Goal: Check status: Check status

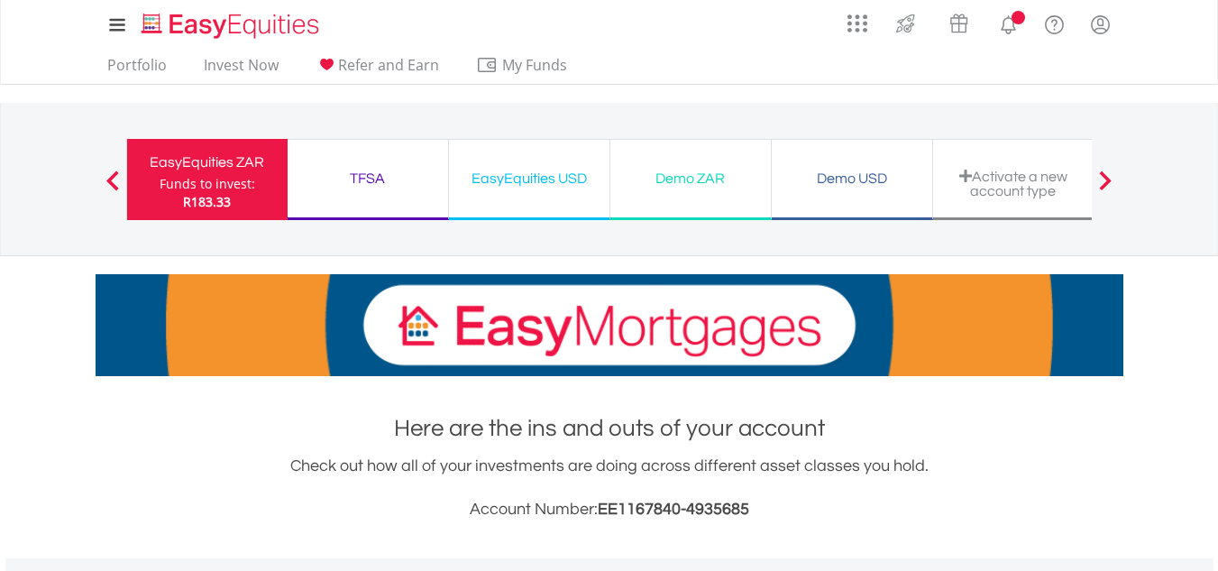
scroll to position [173, 343]
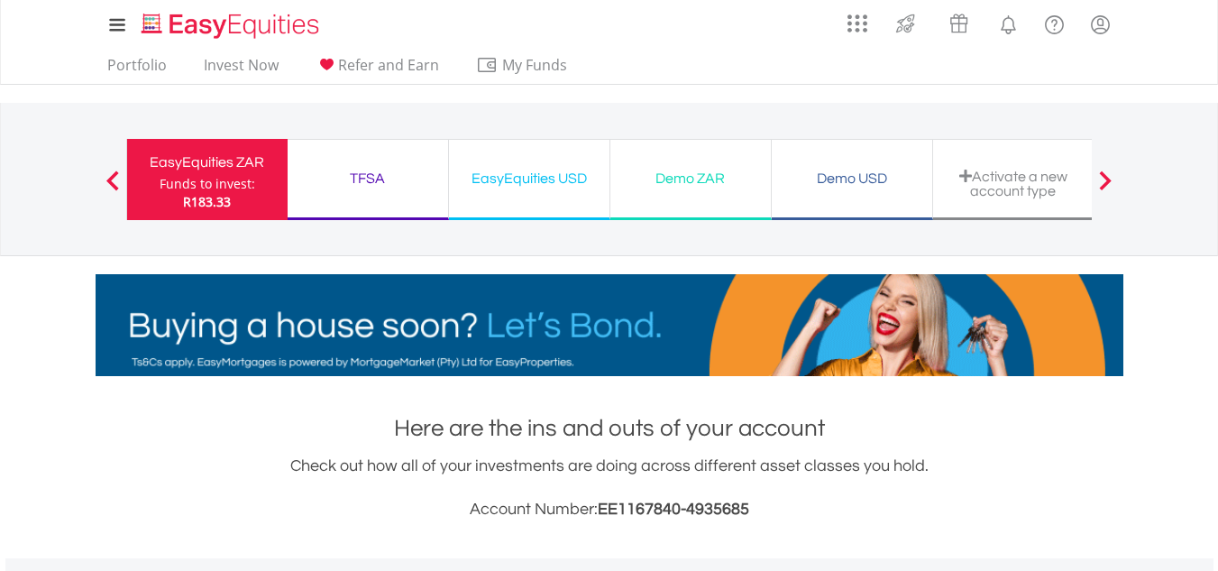
drag, startPoint x: 1173, startPoint y: 87, endPoint x: 1182, endPoint y: 83, distance: 10.1
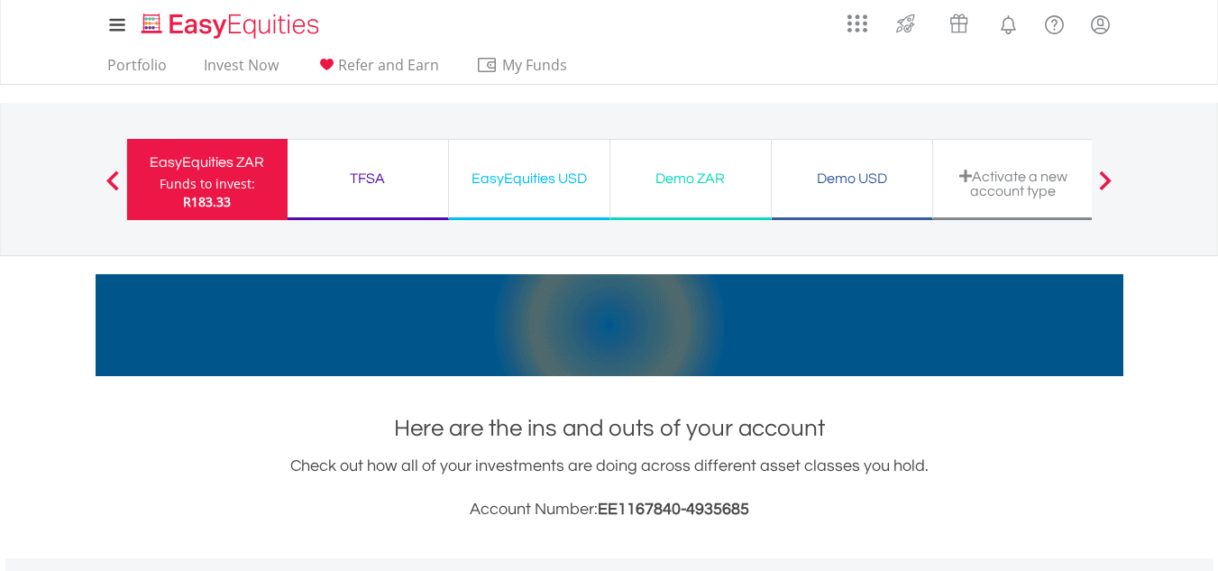
click at [1182, 83] on nav "My Investments Invest Now New Listings Sell My Recurring Investments Pending Or…" at bounding box center [609, 42] width 1218 height 85
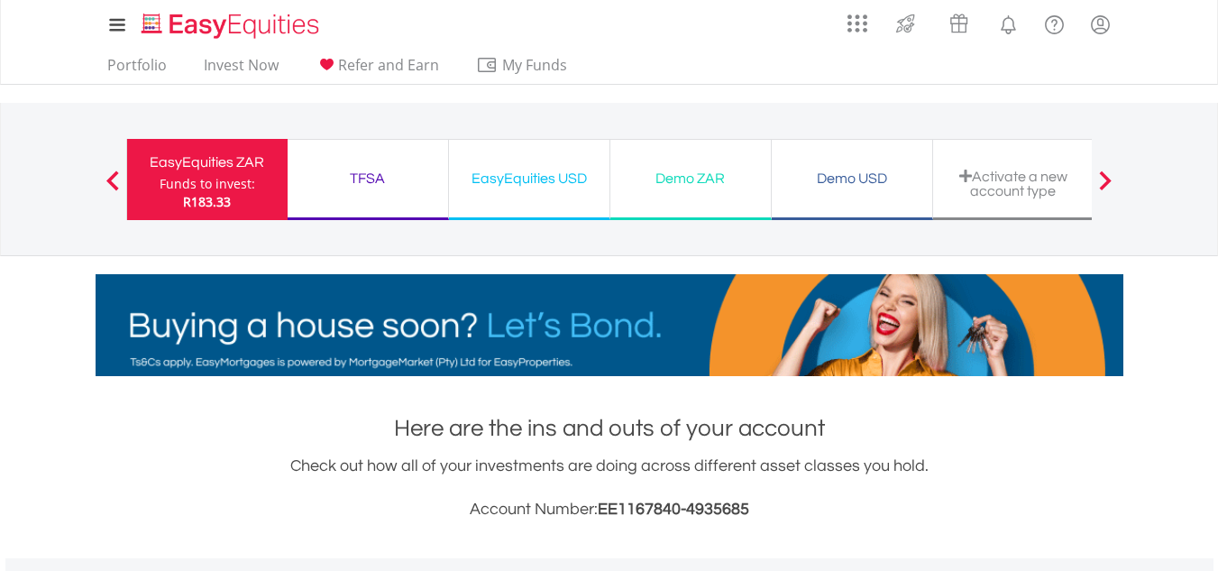
click at [1204, 259] on div "My Investments Invest Now New Listings Sell My Recurring Investments Pending Or…" at bounding box center [609, 188] width 1218 height 376
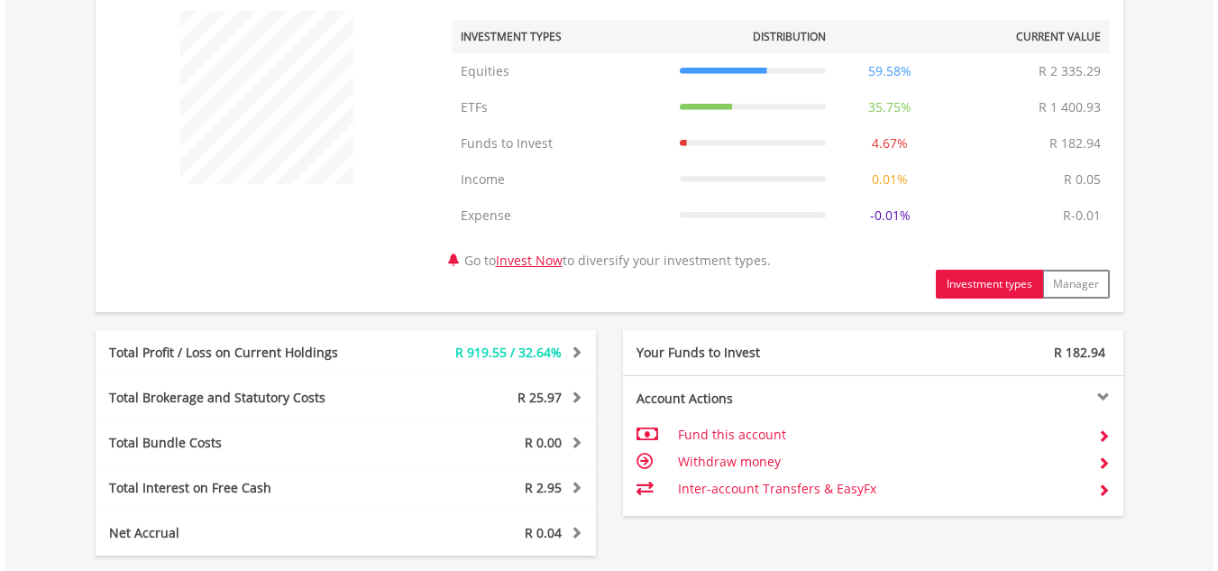
scroll to position [721, 0]
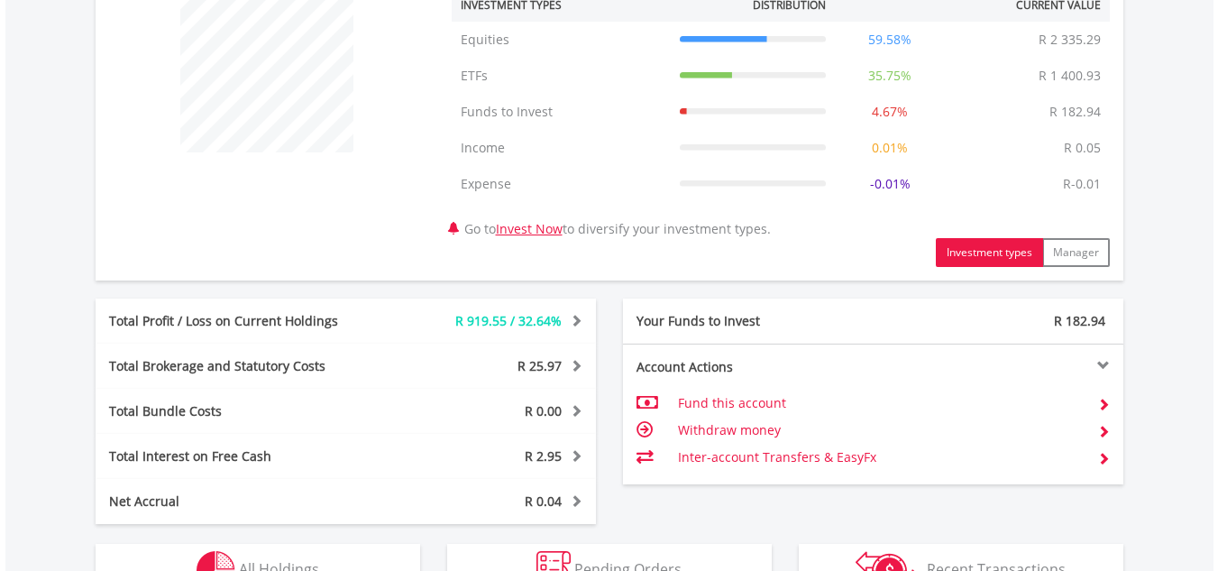
click at [486, 323] on span "R 919.55 / 32.64%" at bounding box center [508, 320] width 106 height 17
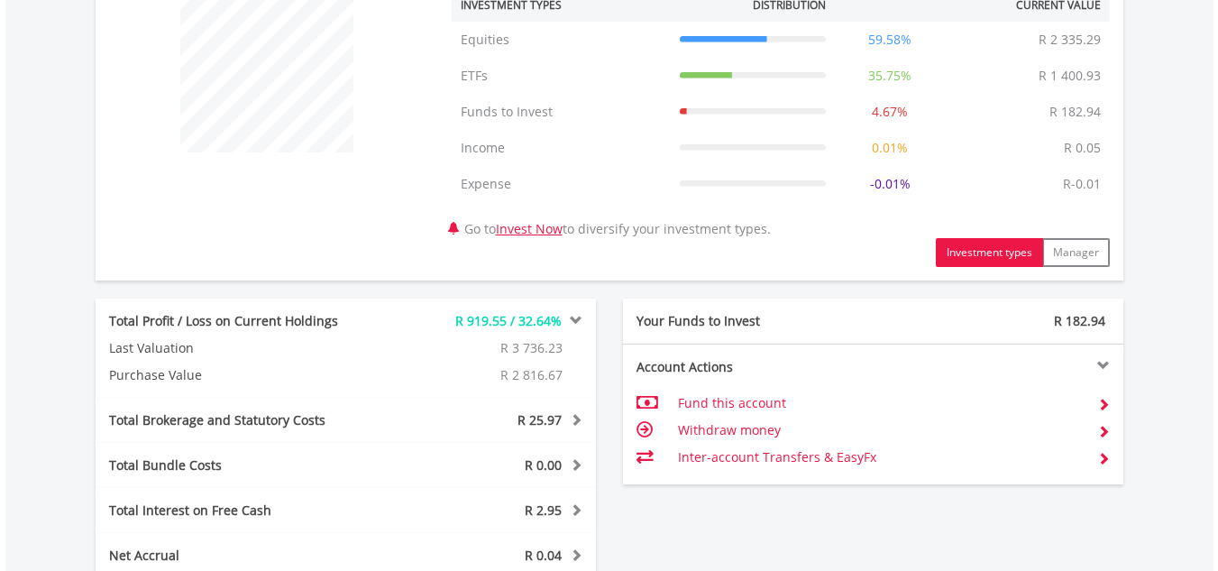
click at [486, 323] on span "R 919.55 / 32.64%" at bounding box center [508, 320] width 106 height 17
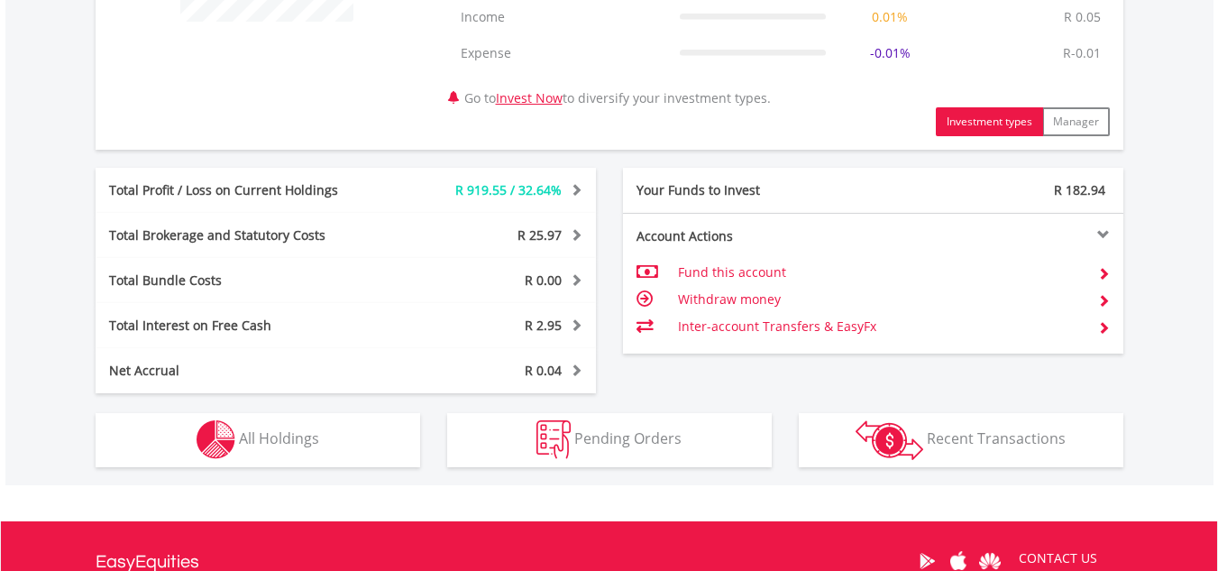
scroll to position [901, 0]
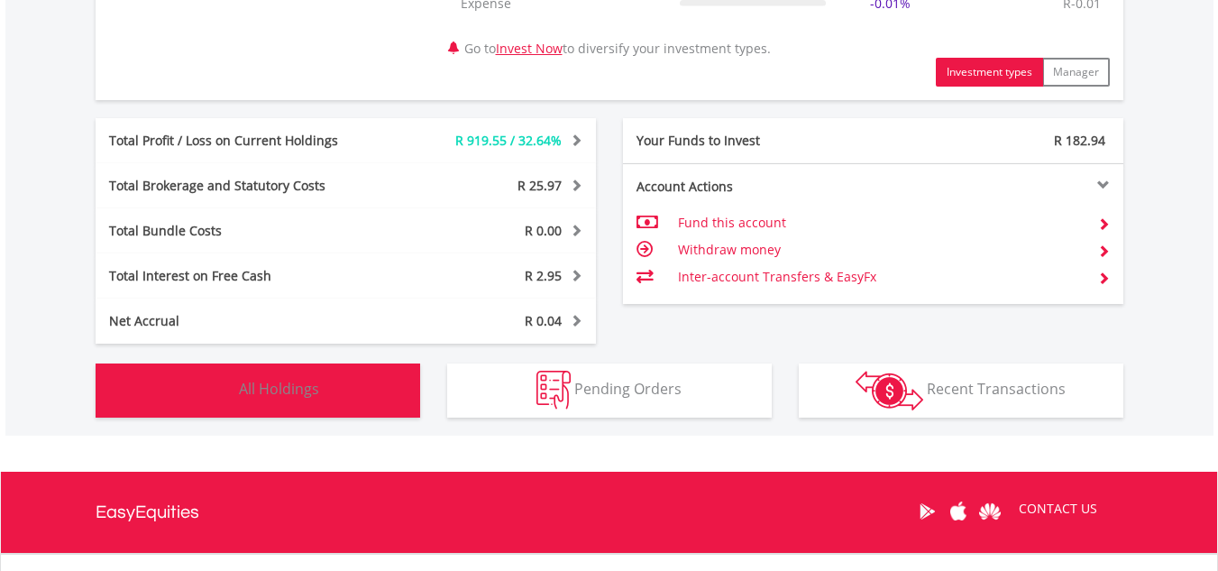
click at [213, 395] on img "button" at bounding box center [216, 389] width 39 height 39
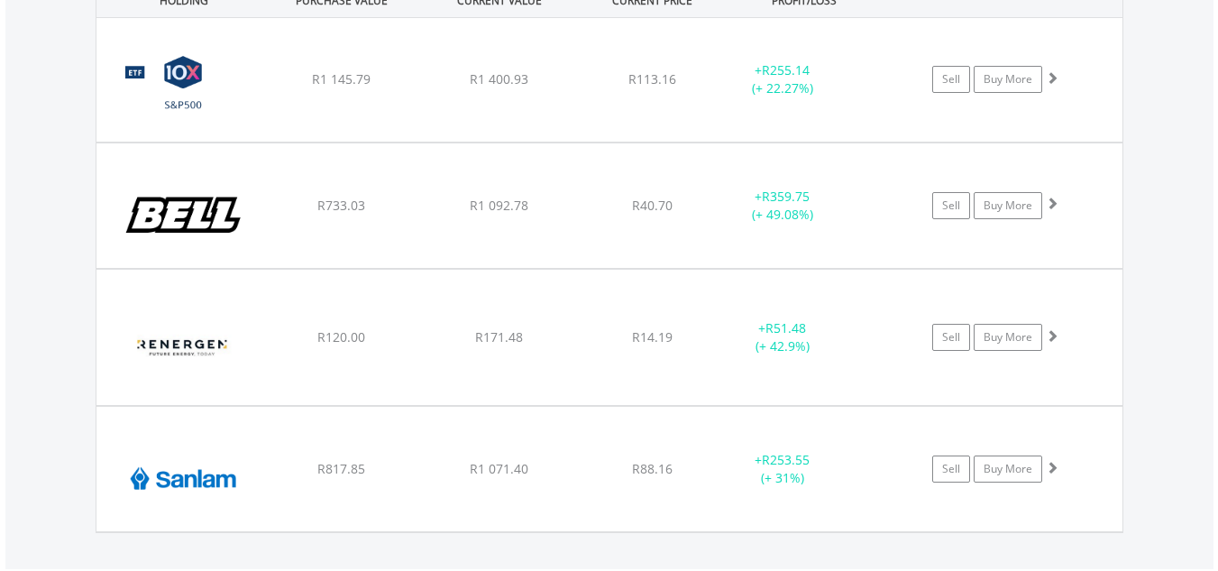
scroll to position [1440, 0]
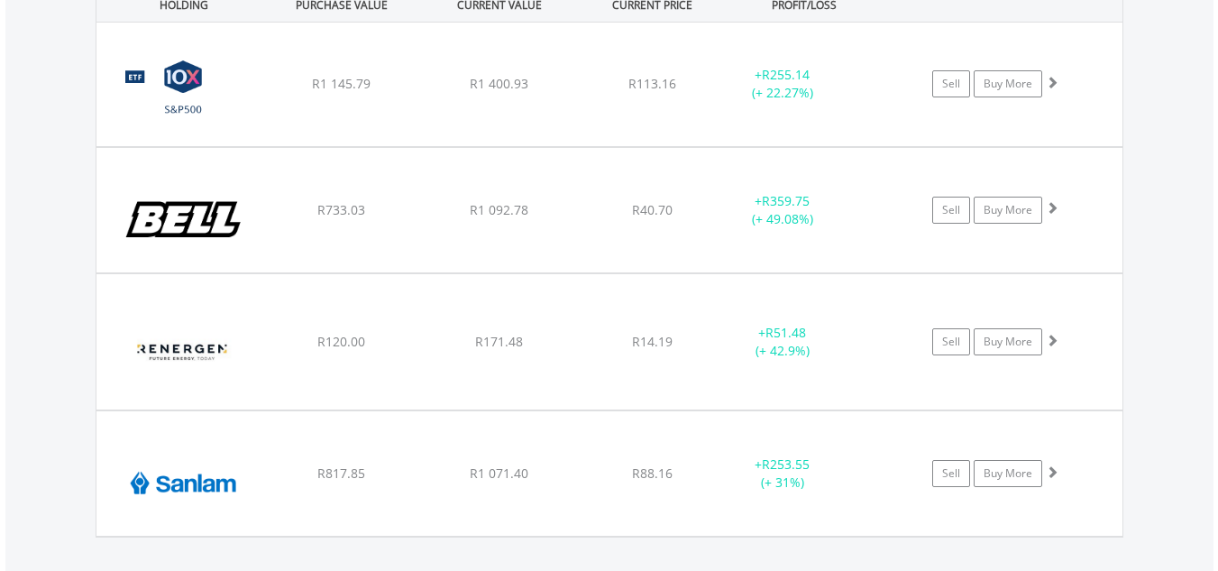
drag, startPoint x: 1228, startPoint y: 483, endPoint x: 1168, endPoint y: 540, distance: 82.2
click at [1166, 542] on div "Value View Share View DIY Shares HOLDING PURCHASE VALUE CURRENT VALUE CURRENT P…" at bounding box center [609, 235] width 1208 height 676
click at [1164, 539] on div "Value View Share View DIY Shares HOLDING PURCHASE VALUE CURRENT VALUE CURRENT P…" at bounding box center [609, 235] width 1208 height 676
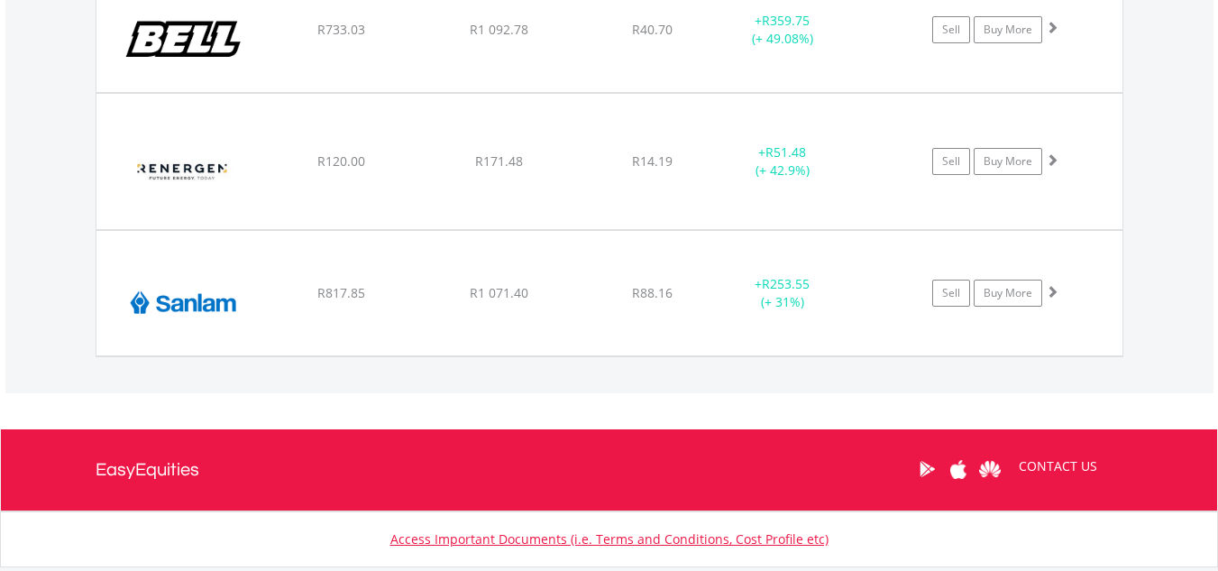
click at [1165, 430] on nav "Toggle navigation EasyEquities CONTACT US" at bounding box center [609, 470] width 1218 height 82
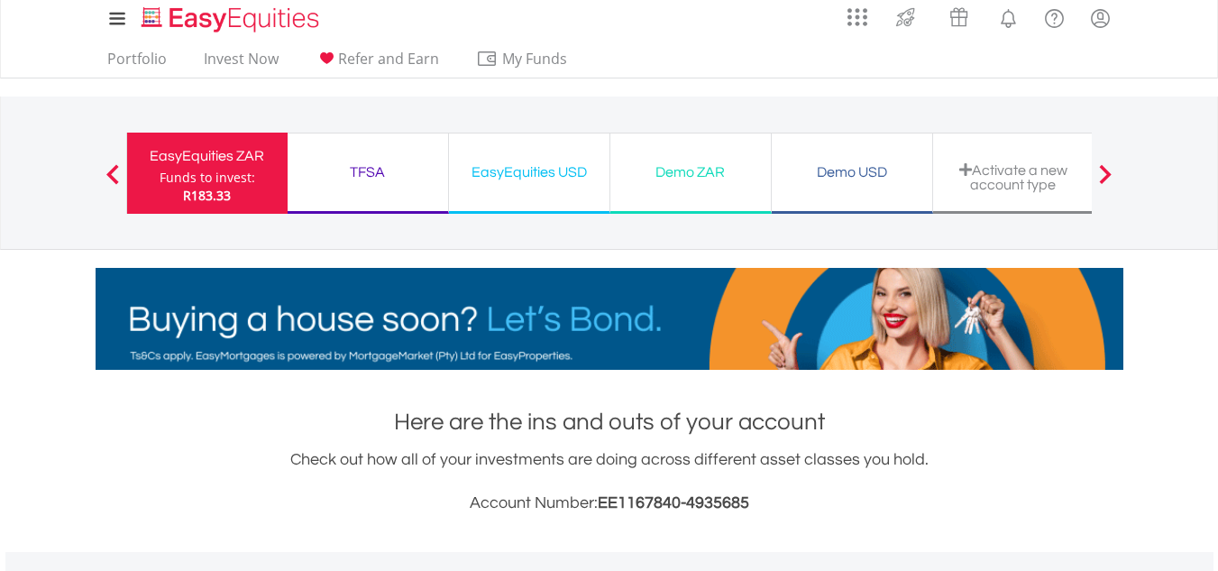
scroll to position [0, 0]
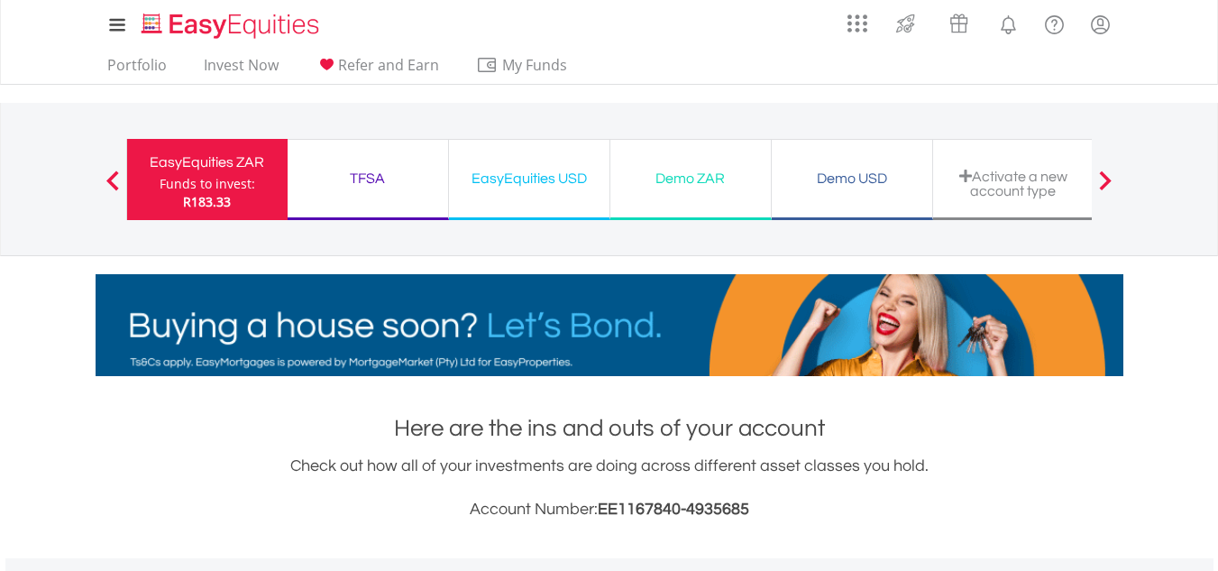
click at [372, 185] on div "TFSA" at bounding box center [367, 178] width 139 height 25
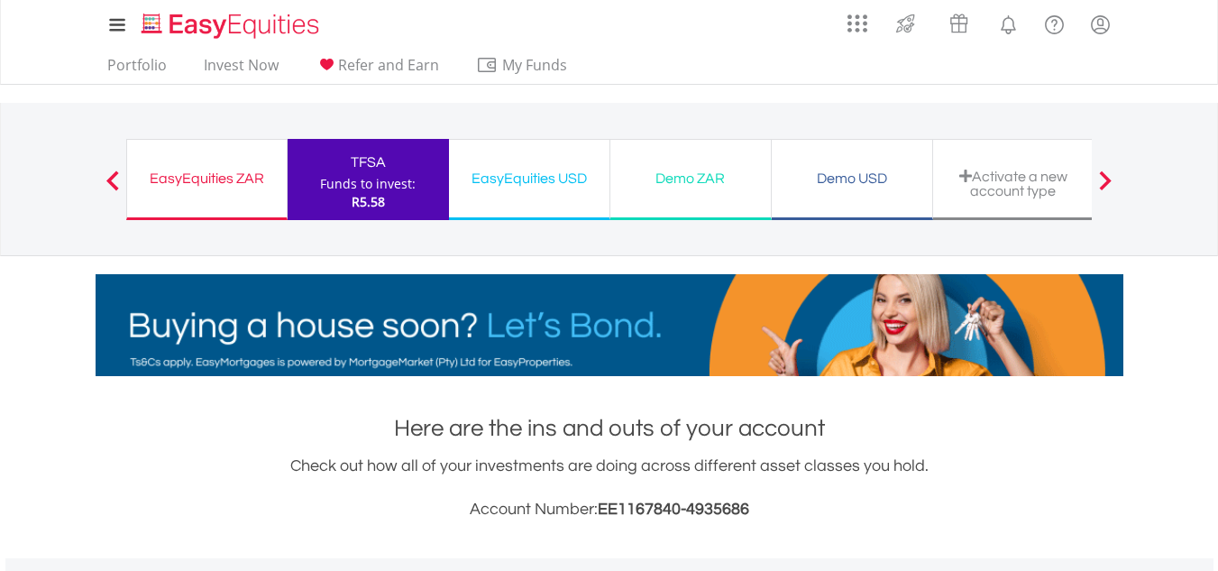
drag, startPoint x: 1190, startPoint y: 256, endPoint x: 1212, endPoint y: 254, distance: 21.7
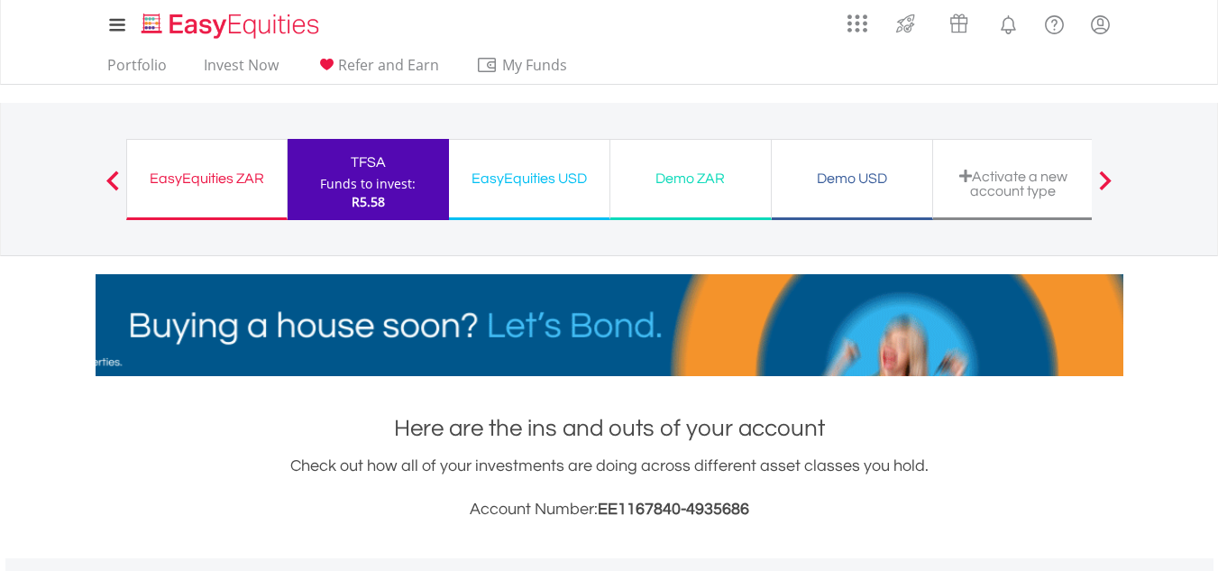
drag, startPoint x: 1212, startPoint y: 255, endPoint x: 1137, endPoint y: 124, distance: 151.1
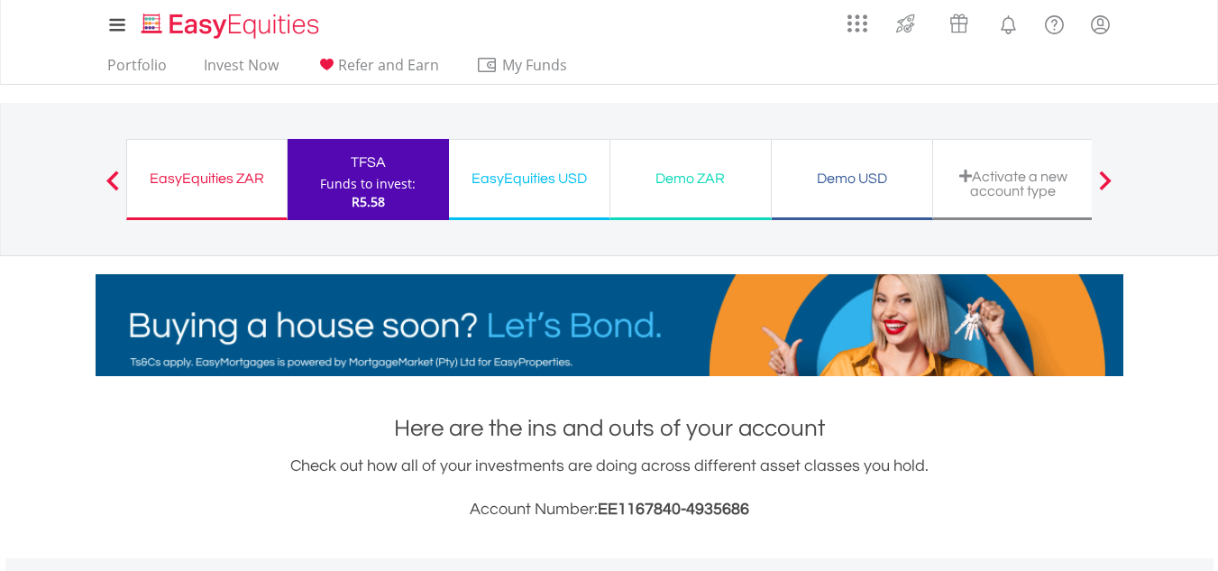
click at [1137, 124] on nav "EasyEquities ZAR Funds to invest: R5.58 TFSA Funds to invest: R5.58 EasyEquitie…" at bounding box center [609, 179] width 1218 height 153
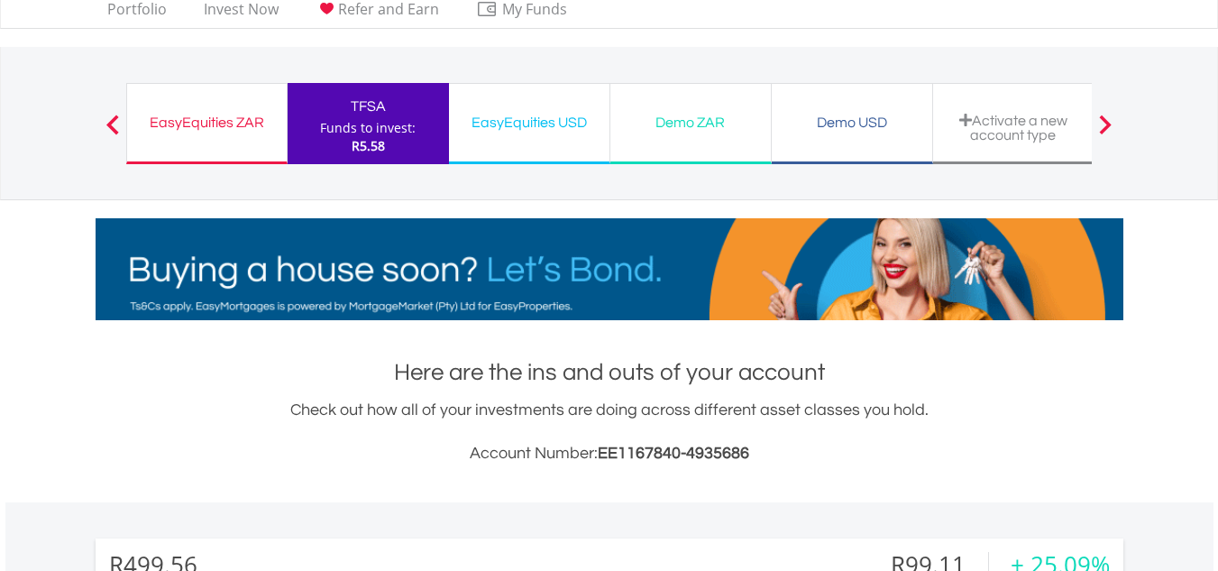
scroll to position [270, 0]
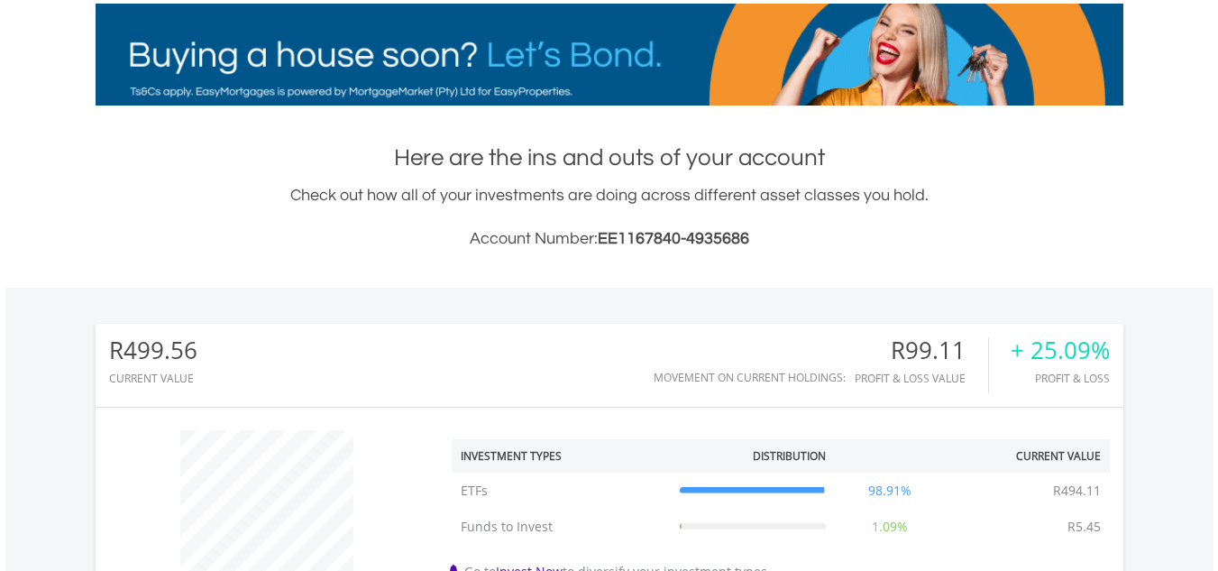
drag, startPoint x: 919, startPoint y: 195, endPoint x: 933, endPoint y: 197, distance: 14.7
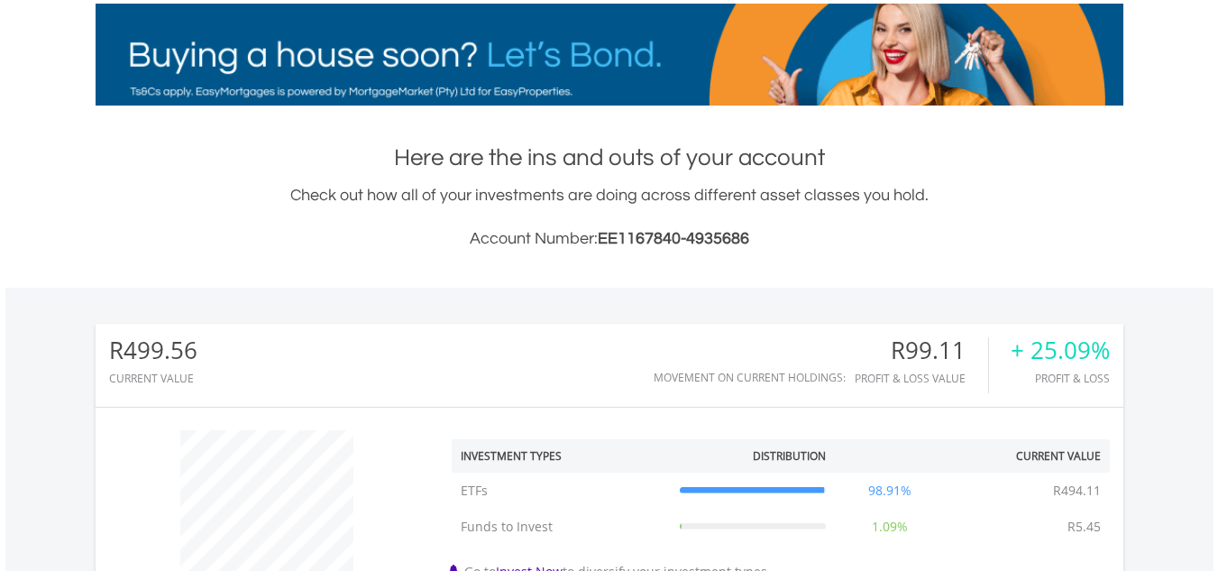
click at [933, 197] on div "Check out how all of your investments are doing across different asset classes …" at bounding box center [610, 217] width 1028 height 69
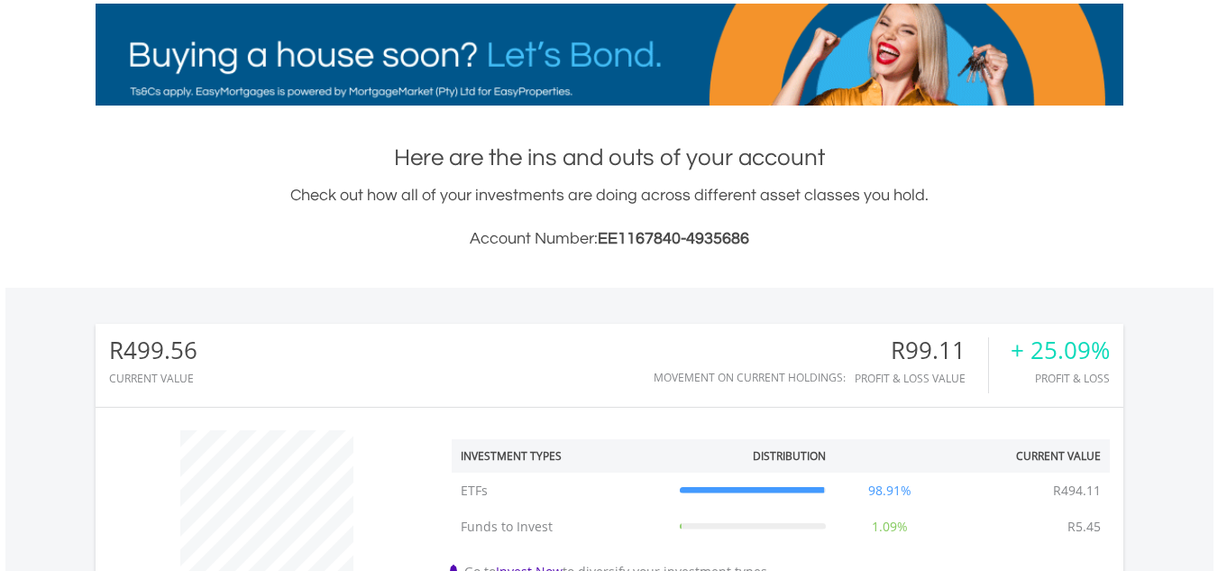
click at [1022, 217] on div "Check out how all of your investments are doing across different asset classes …" at bounding box center [610, 217] width 1028 height 69
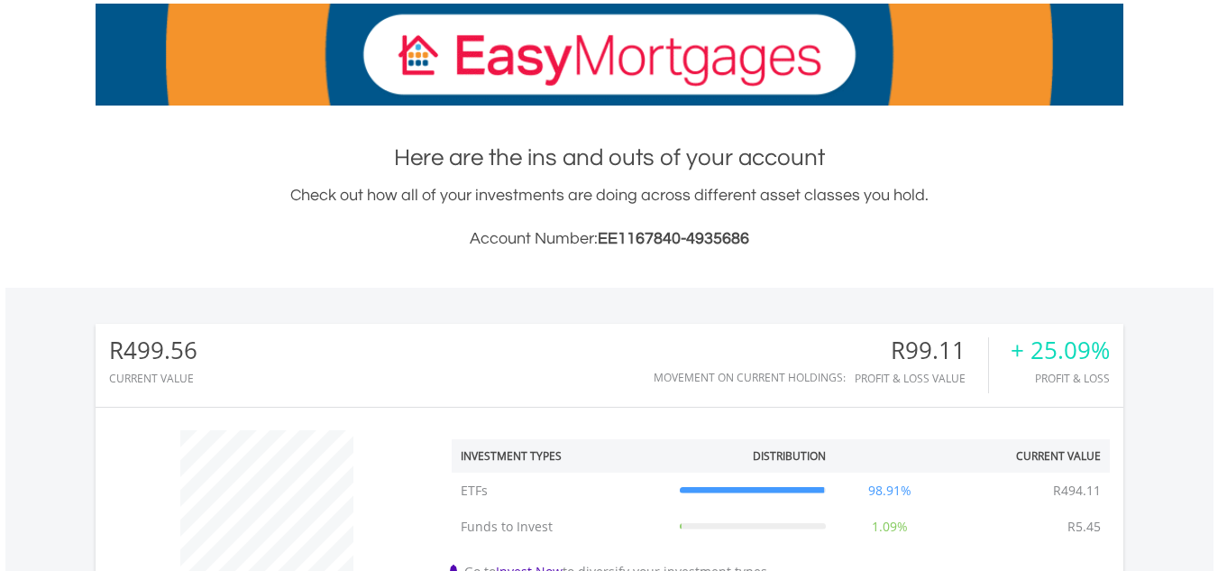
drag, startPoint x: 1165, startPoint y: 288, endPoint x: 500, endPoint y: 288, distance: 664.3
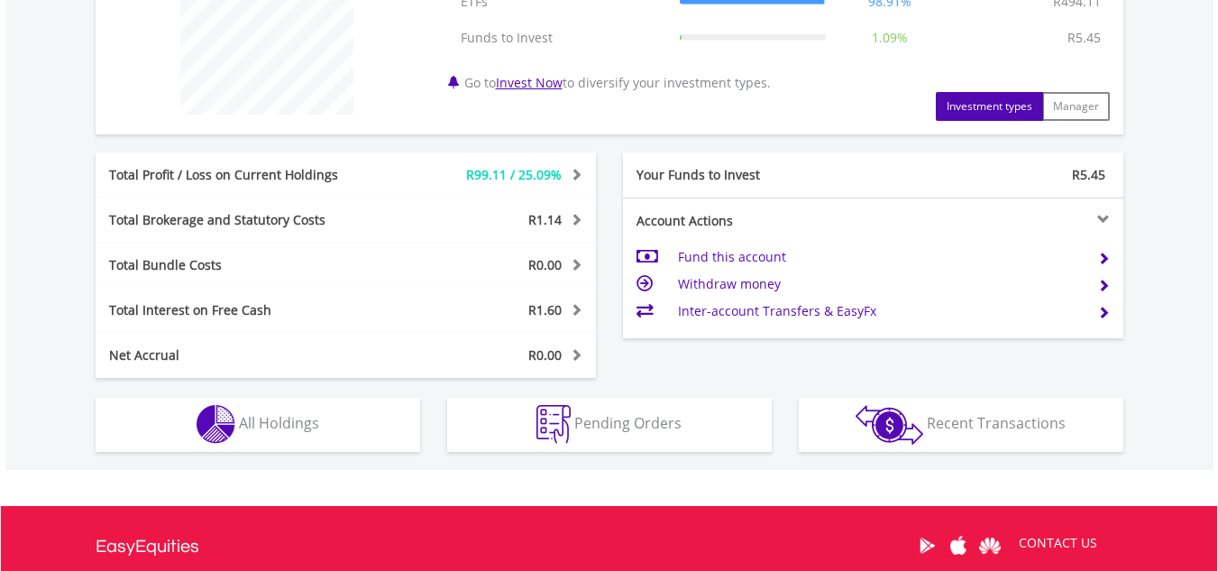
scroll to position [764, 0]
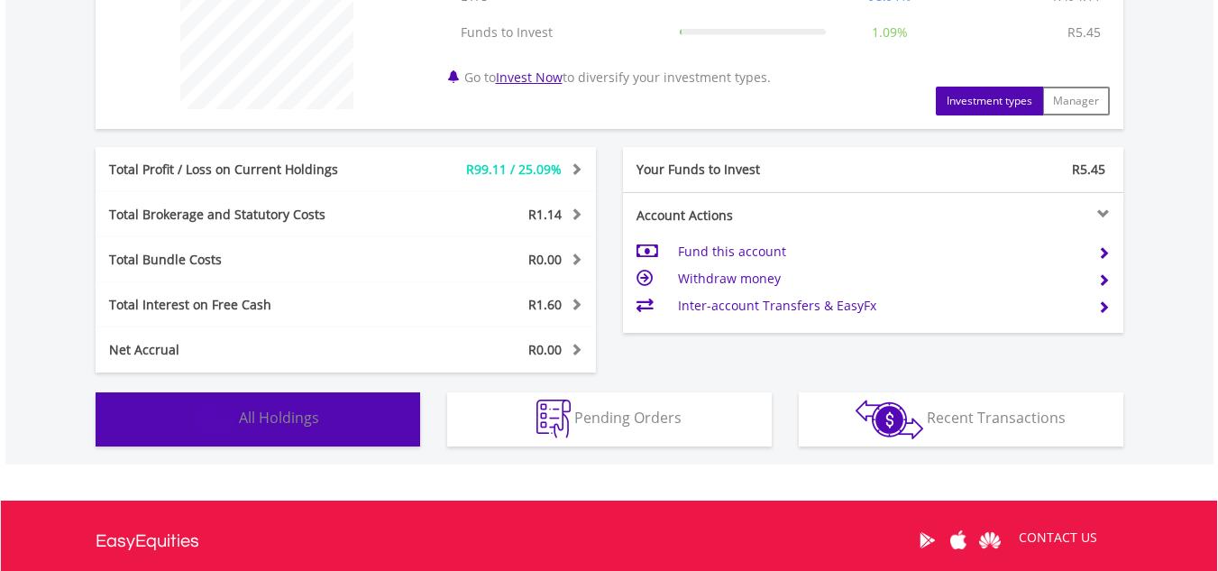
click at [315, 424] on span "All Holdings" at bounding box center [279, 417] width 80 height 20
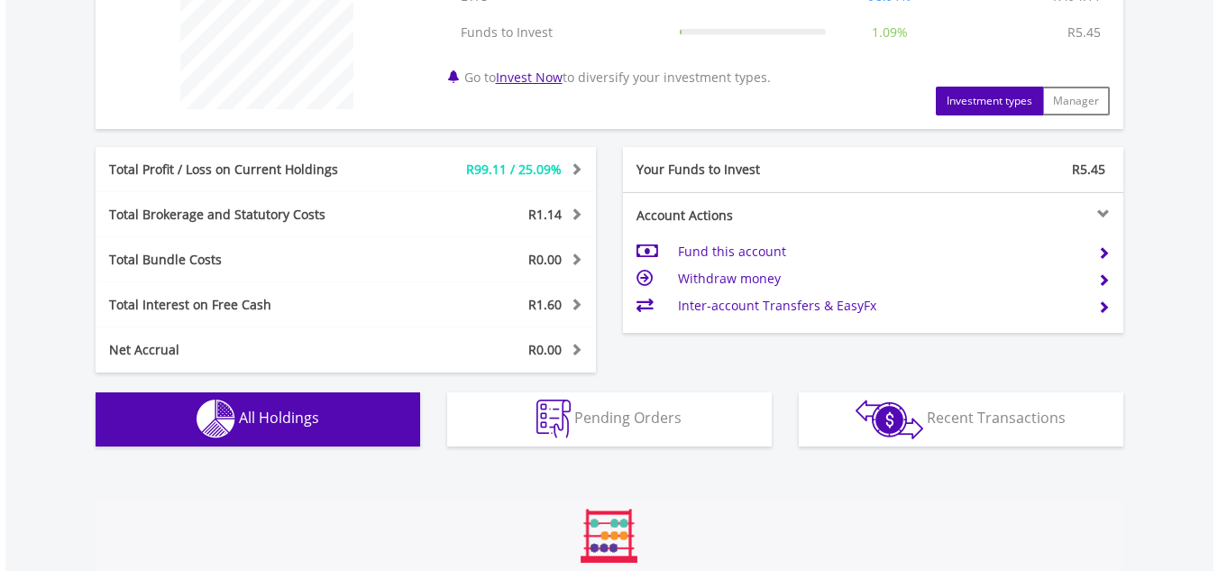
scroll to position [1253, 0]
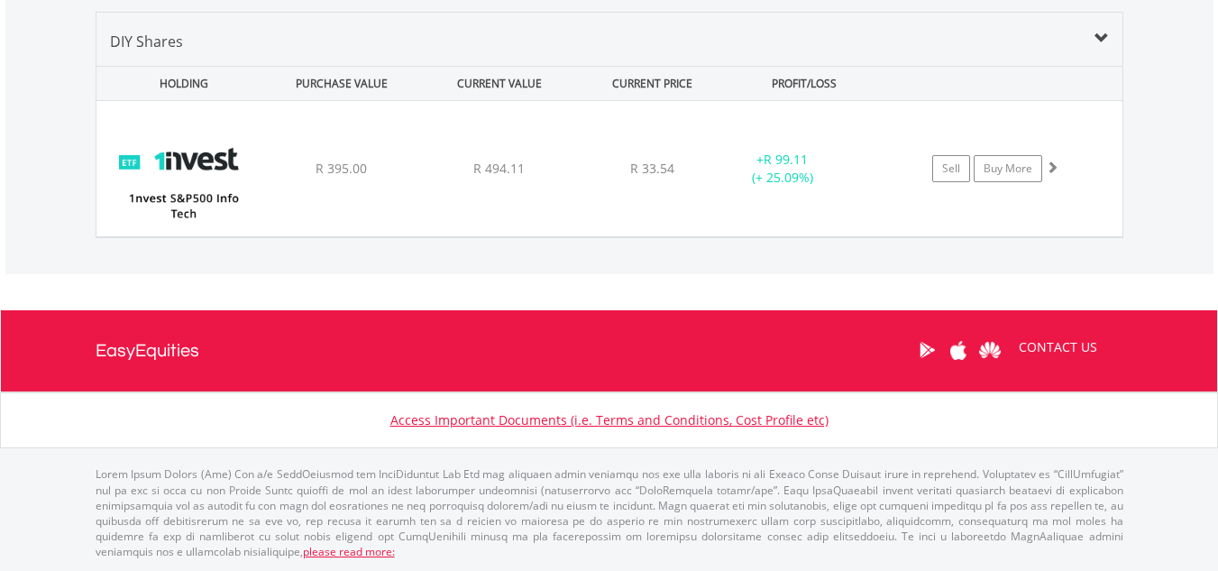
drag, startPoint x: 504, startPoint y: 392, endPoint x: 450, endPoint y: 392, distance: 54.1
click at [450, 392] on nav "Toggle navigation EasyEquities CONTACT US" at bounding box center [609, 351] width 1218 height 82
click at [468, 391] on div "CONTACT US" at bounding box center [610, 350] width 1028 height 81
click at [482, 392] on nav "Toggle navigation EasyEquities CONTACT US" at bounding box center [609, 351] width 1218 height 82
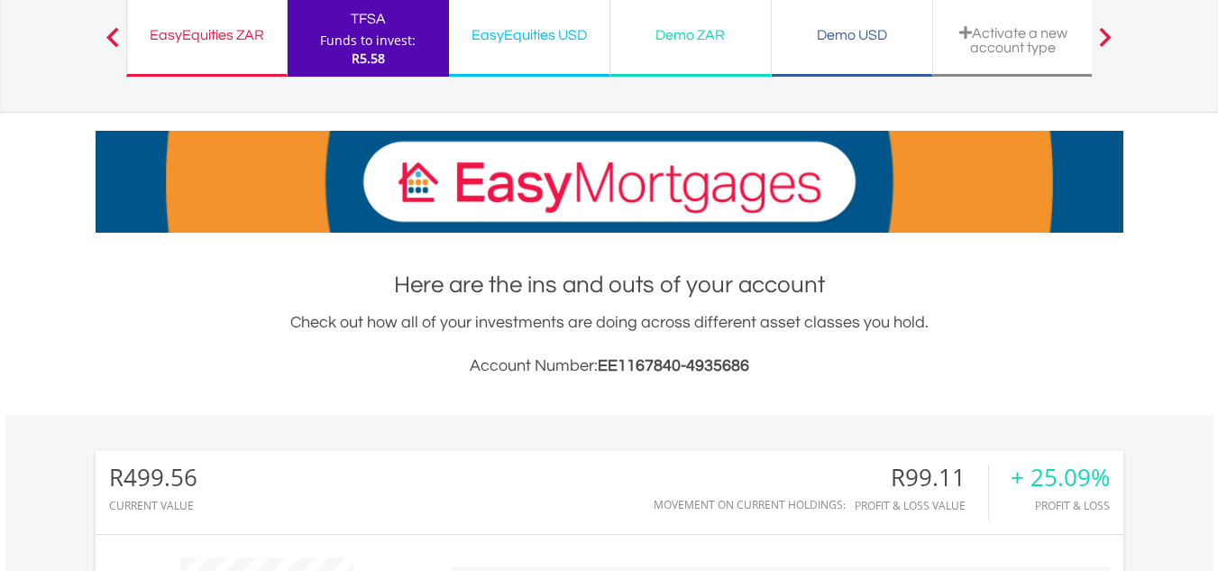
scroll to position [0, 0]
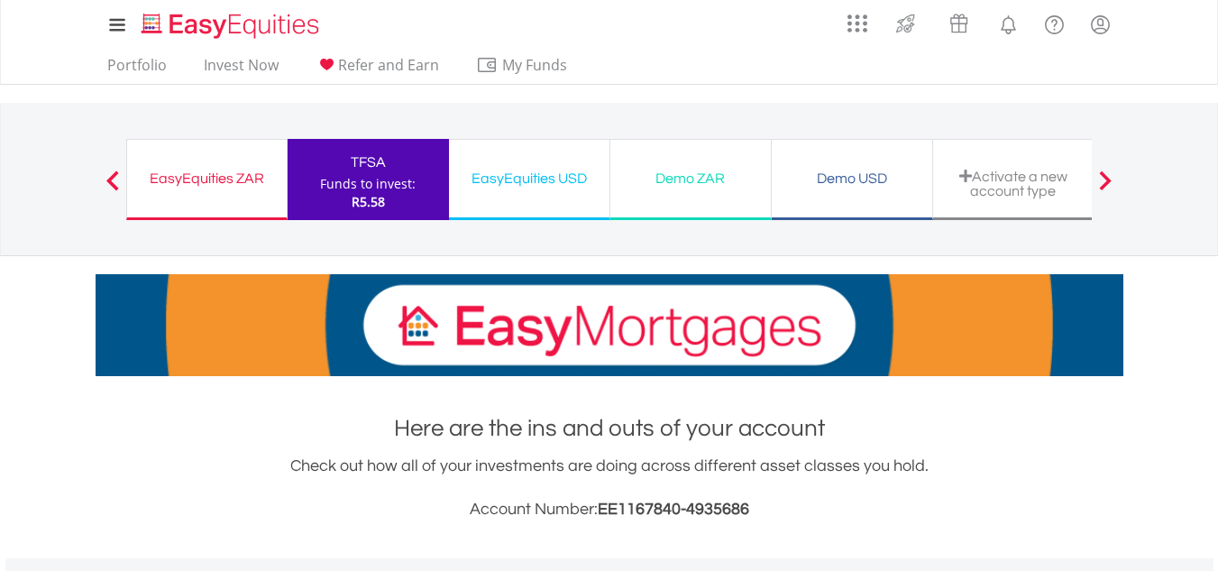
click at [220, 182] on div "EasyEquities ZAR" at bounding box center [207, 178] width 138 height 25
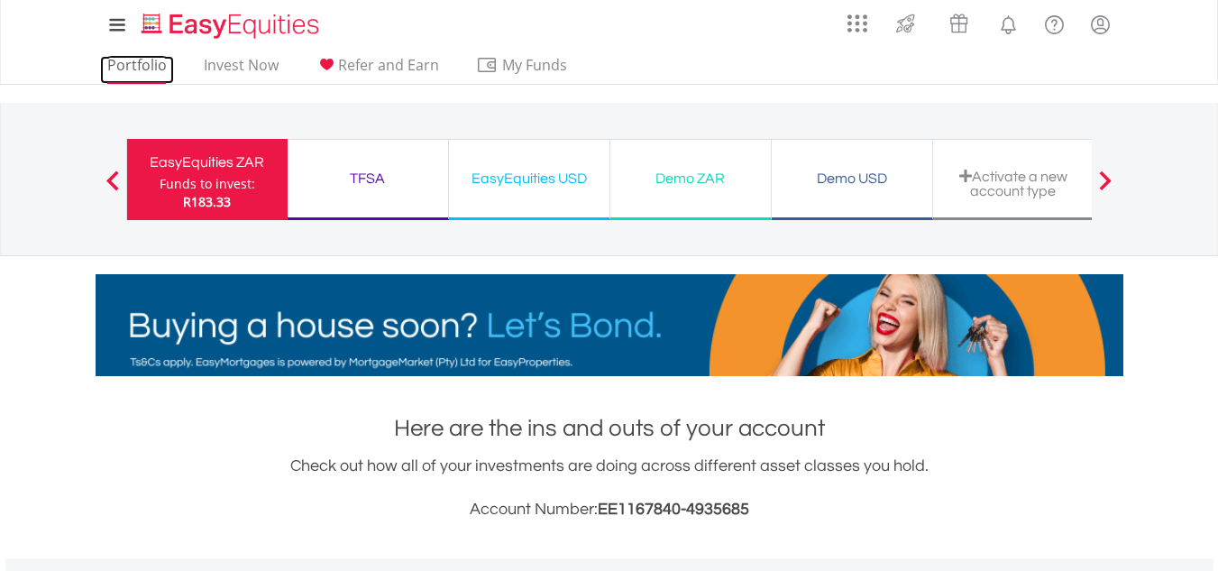
click at [136, 60] on link "Portfolio" at bounding box center [137, 70] width 74 height 28
